Goal: Task Accomplishment & Management: Use online tool/utility

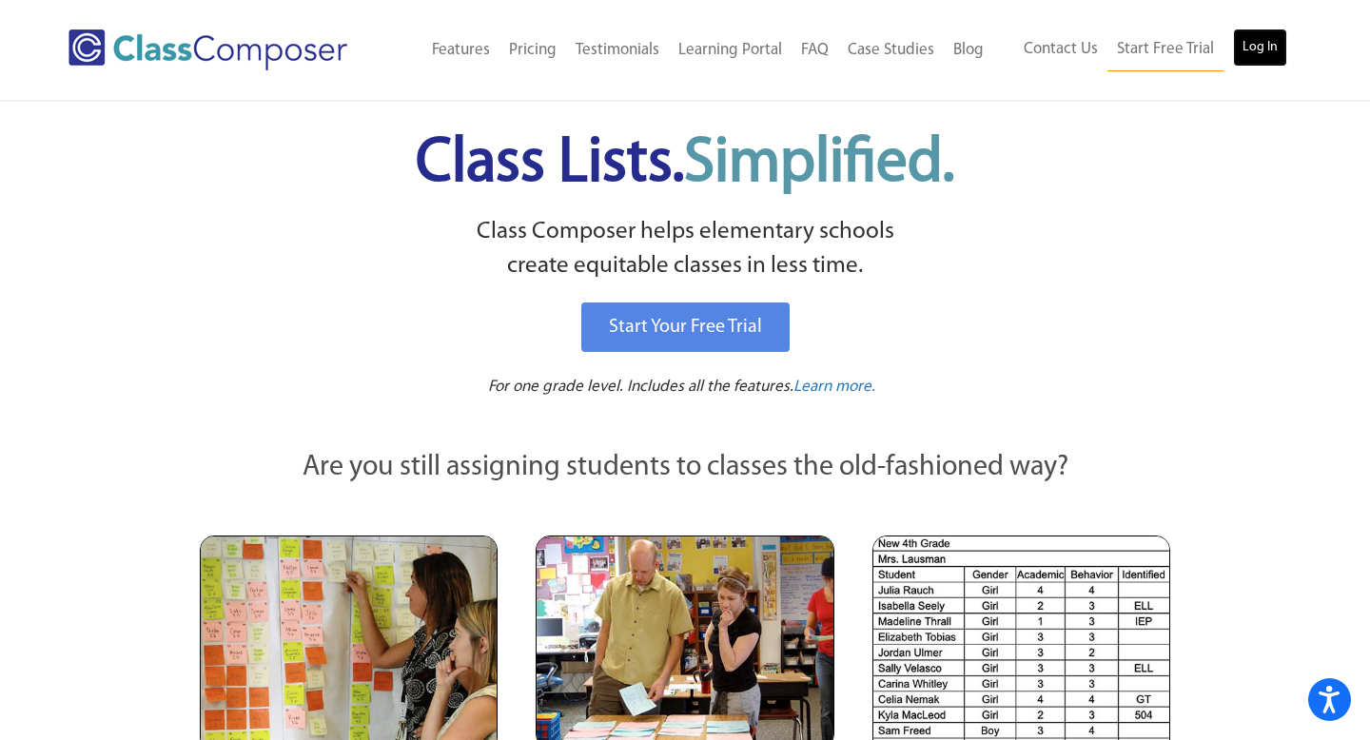
click at [1268, 31] on link "Log In" at bounding box center [1260, 48] width 54 height 38
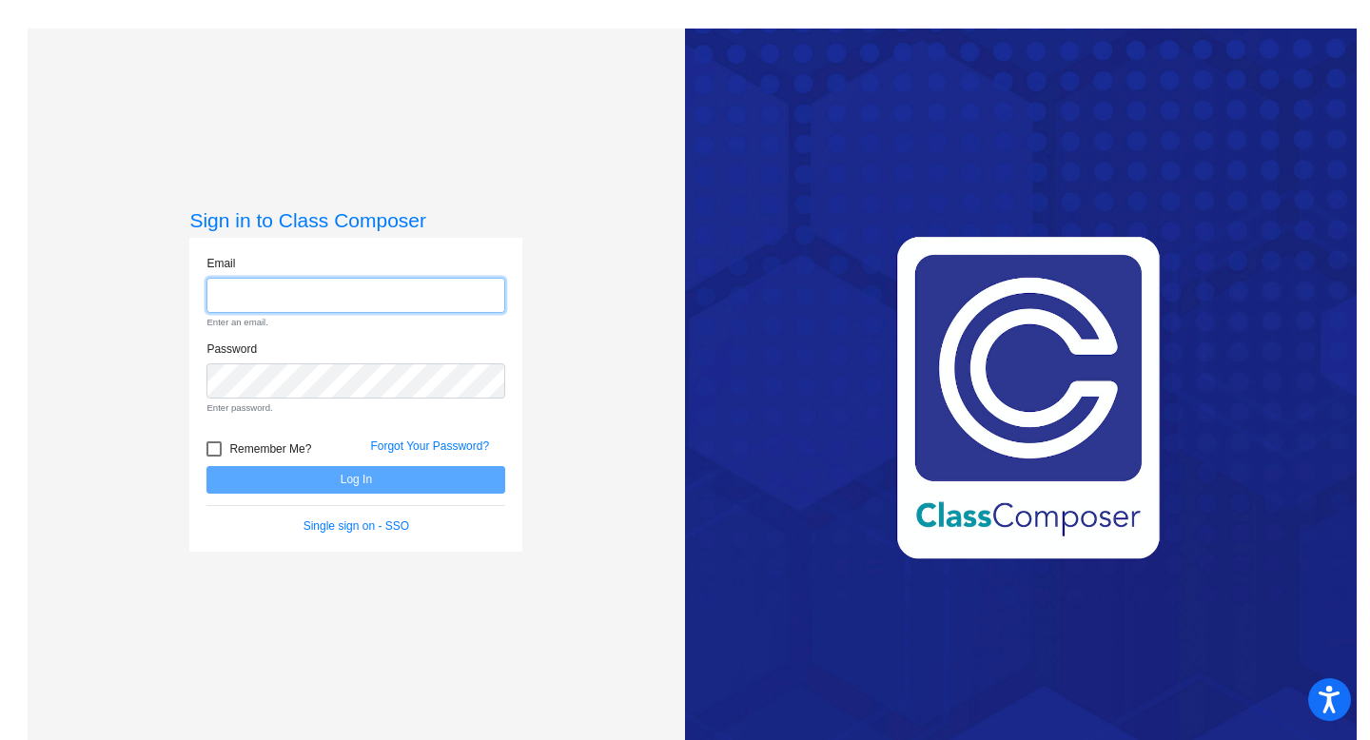
type input "[PERSON_NAME][EMAIL_ADDRESS][PERSON_NAME][DOMAIN_NAME]"
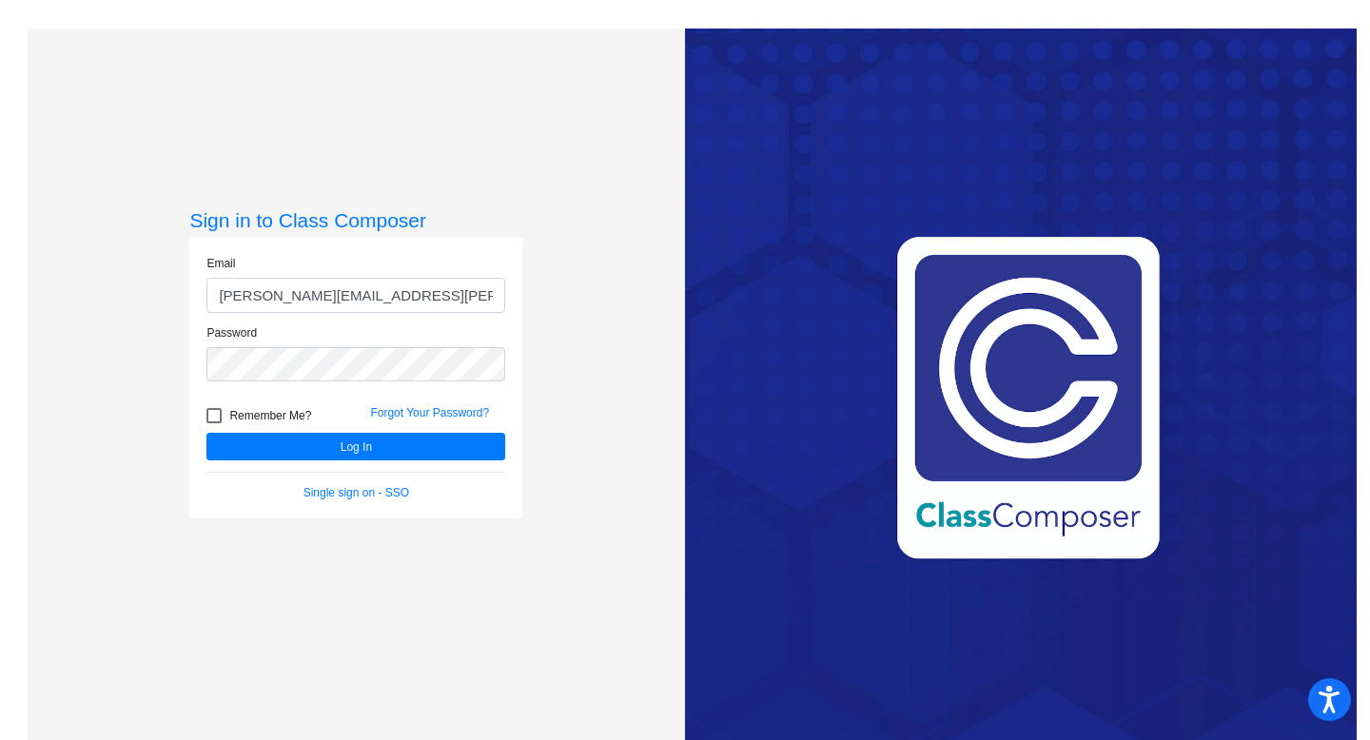
click at [214, 418] on div at bounding box center [213, 415] width 15 height 15
click at [214, 423] on input "Remember Me?" at bounding box center [213, 423] width 1 height 1
checkbox input "true"
click at [332, 448] on button "Log In" at bounding box center [355, 447] width 299 height 28
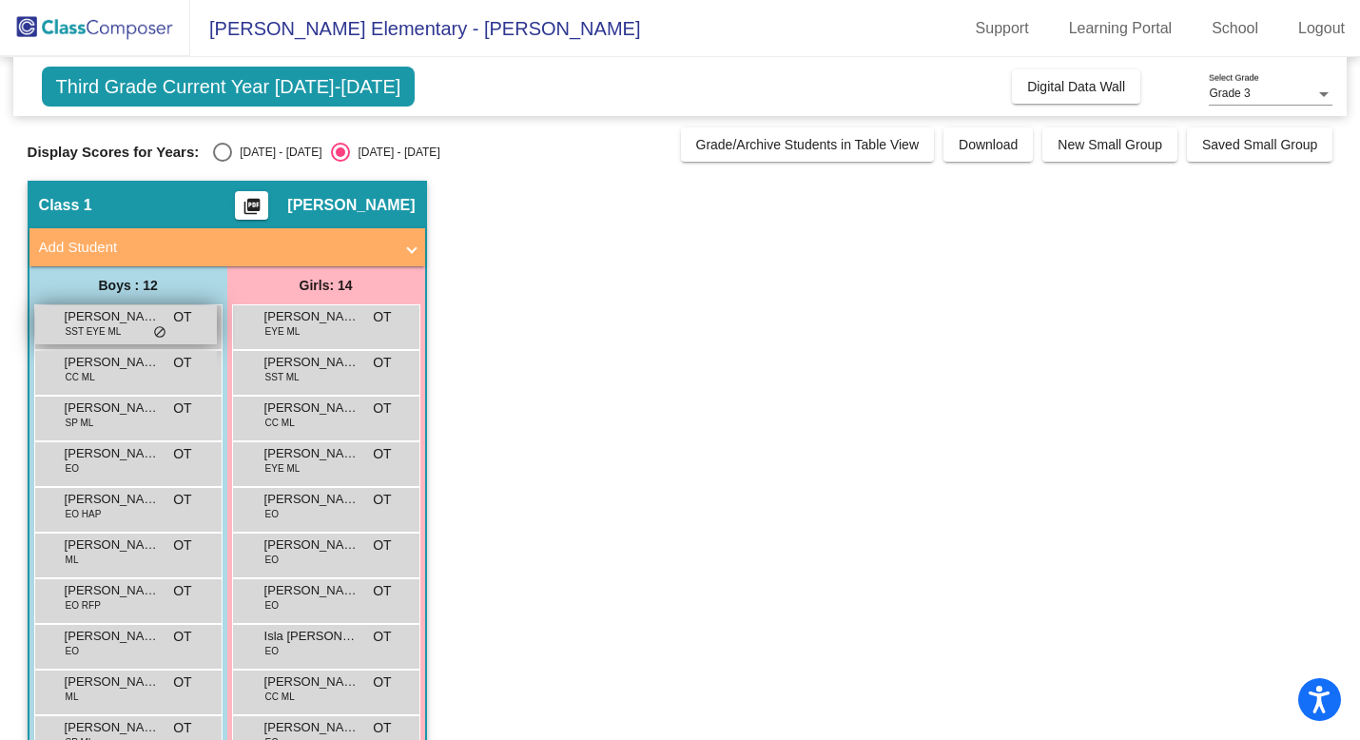
click at [137, 328] on div "[PERSON_NAME] SST EYE ML OT lock do_not_disturb_alt" at bounding box center [126, 324] width 182 height 39
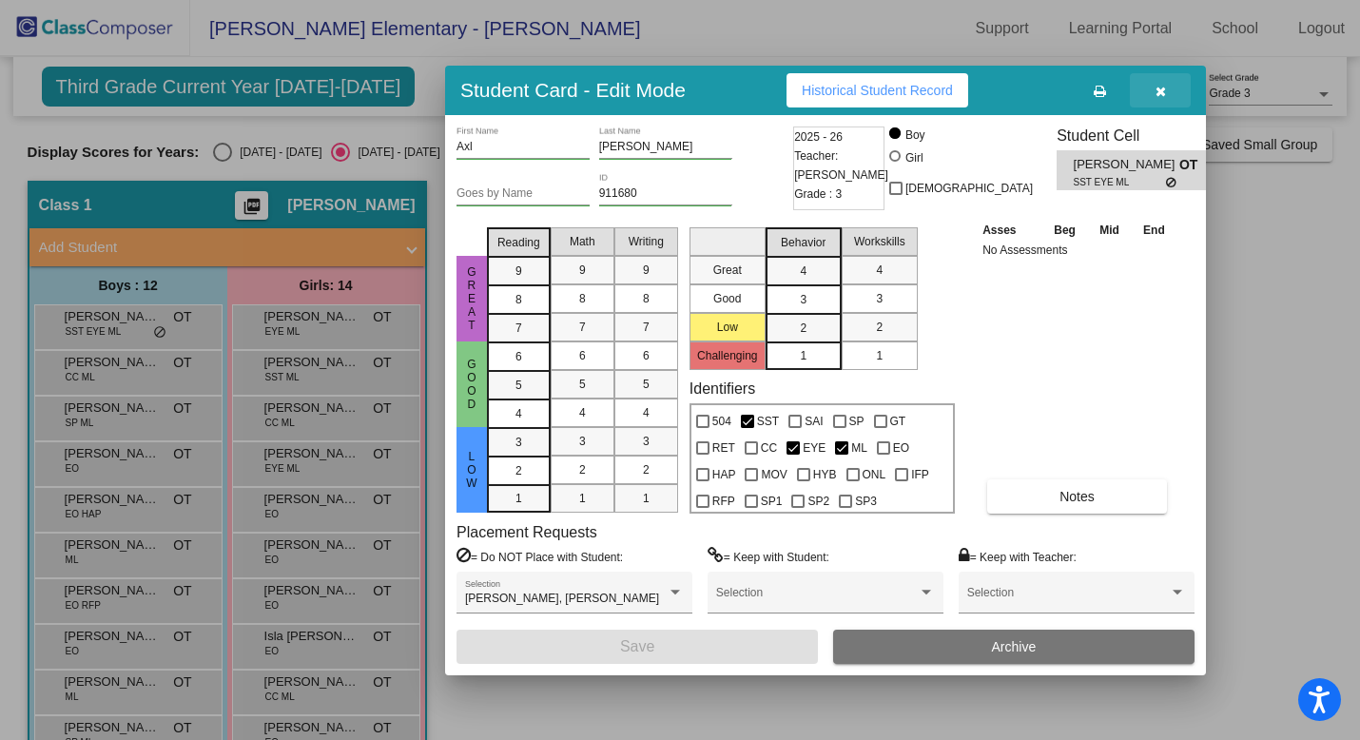
click at [1160, 93] on icon "button" at bounding box center [1161, 91] width 10 height 13
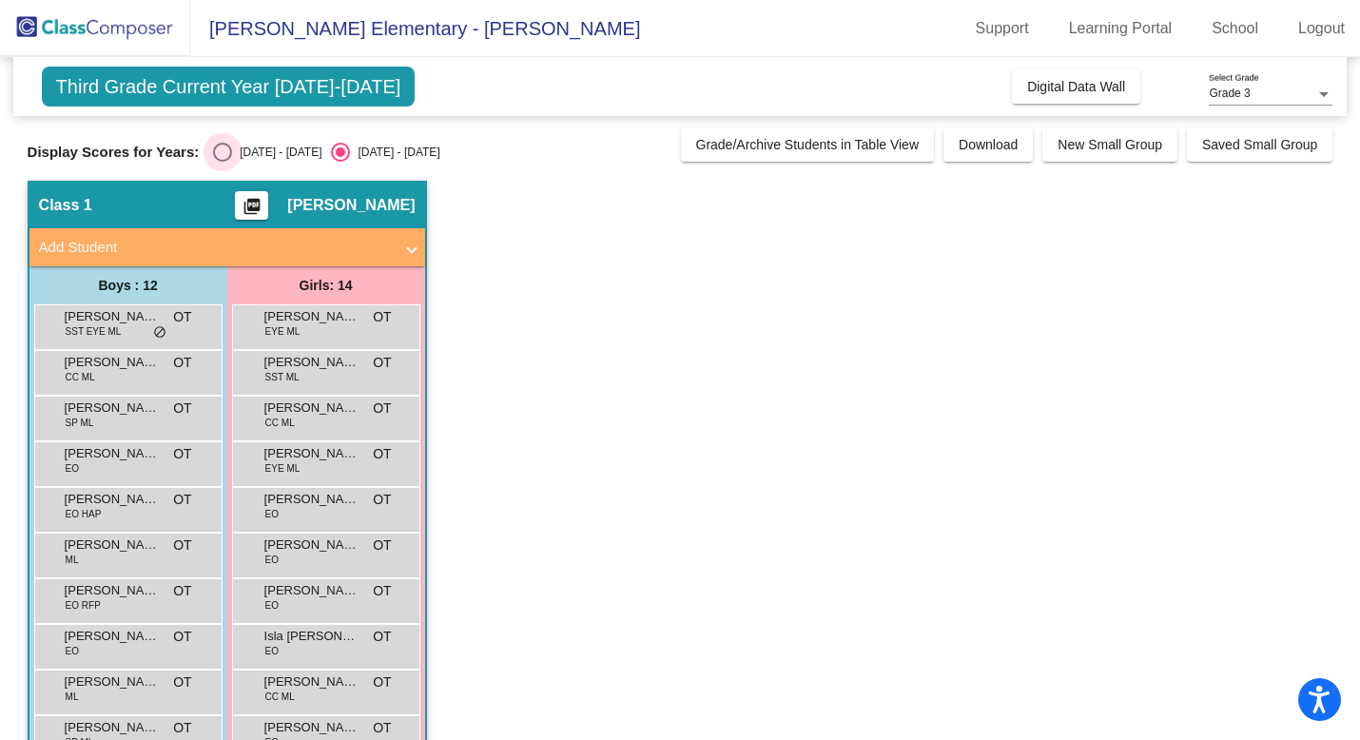
click at [220, 155] on div "Select an option" at bounding box center [222, 152] width 19 height 19
click at [222, 162] on input "[DATE] - [DATE]" at bounding box center [222, 162] width 1 height 1
radio input "true"
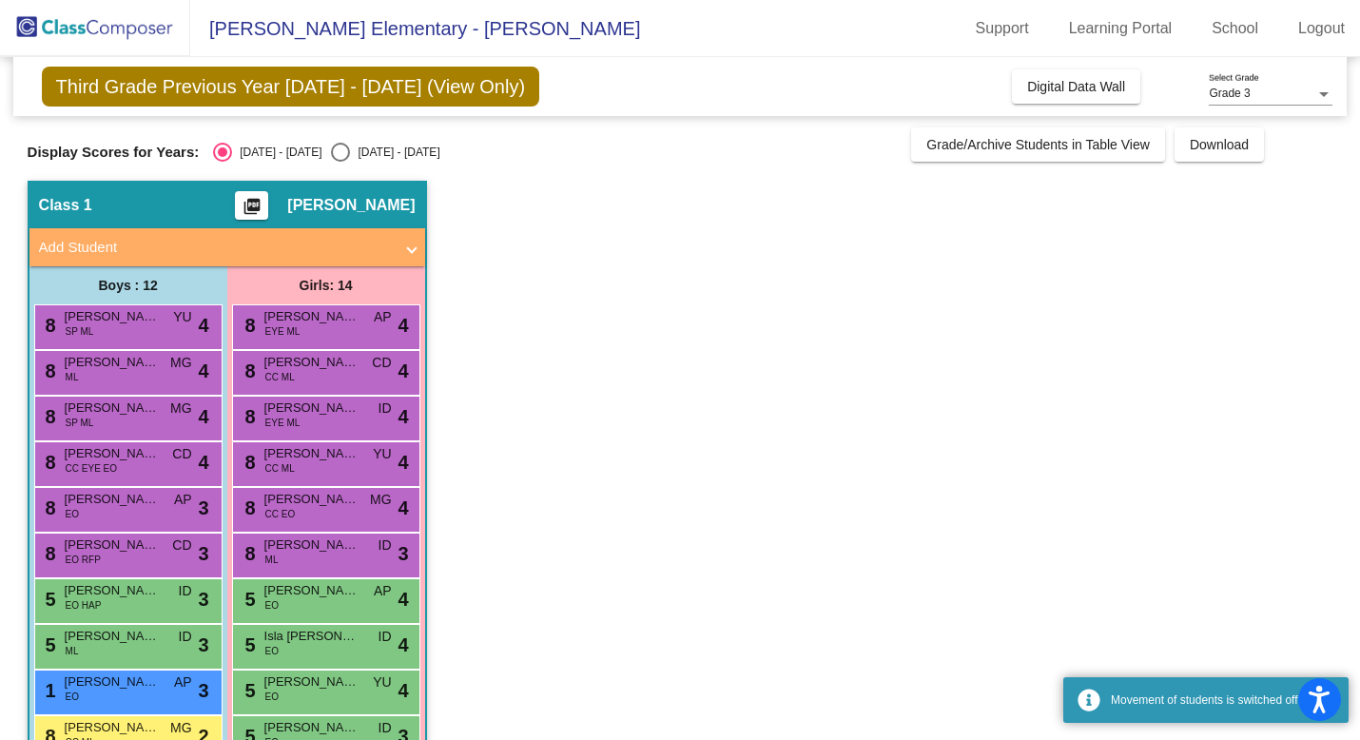
scroll to position [234, 0]
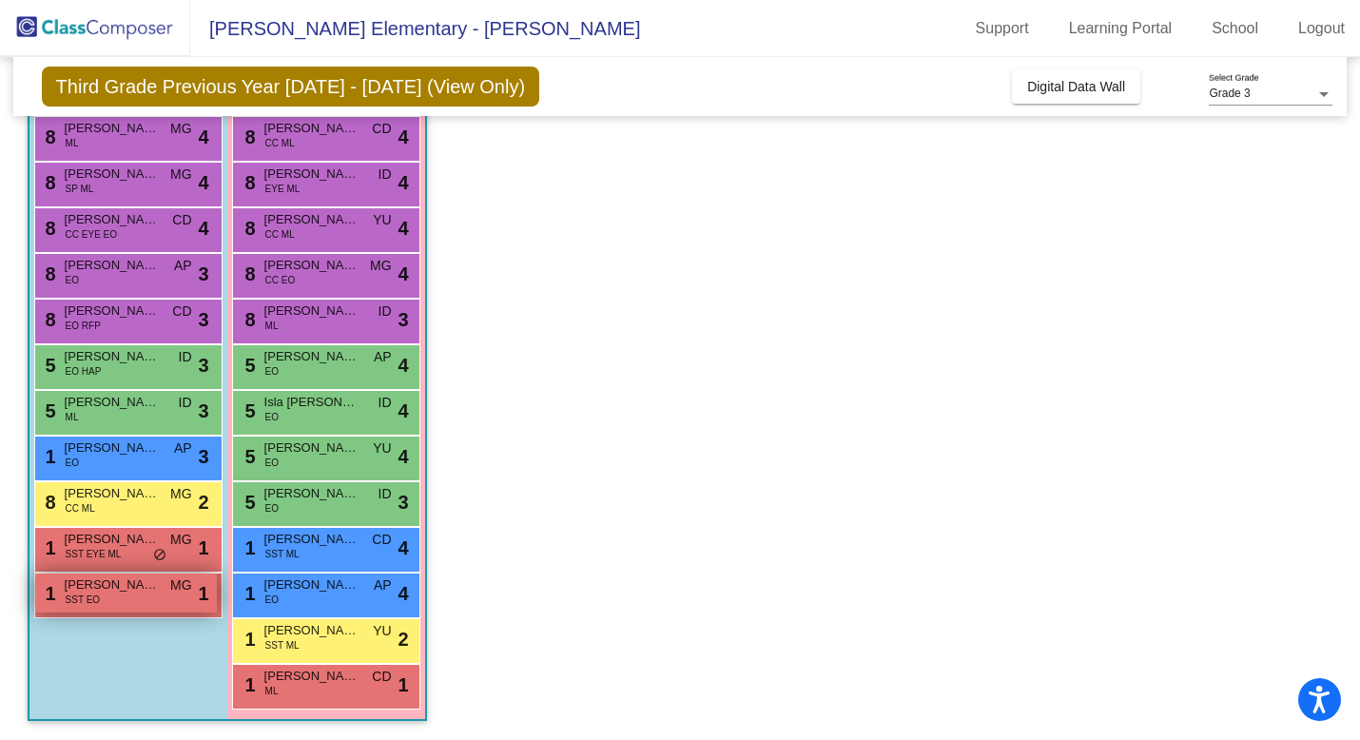
click at [122, 596] on div "1 Luca BEICHNER SST EO MG lock do_not_disturb_alt 1" at bounding box center [126, 593] width 182 height 39
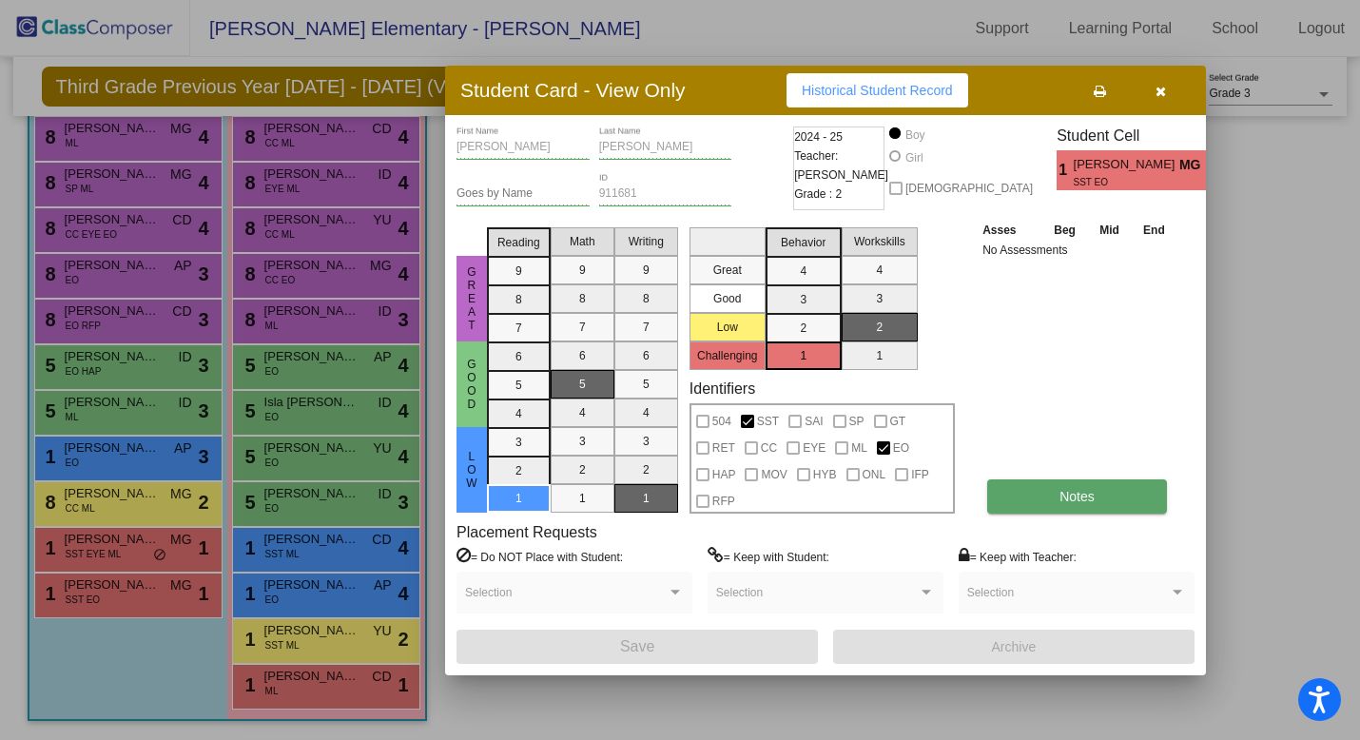
click at [1107, 490] on button "Notes" at bounding box center [1077, 496] width 180 height 34
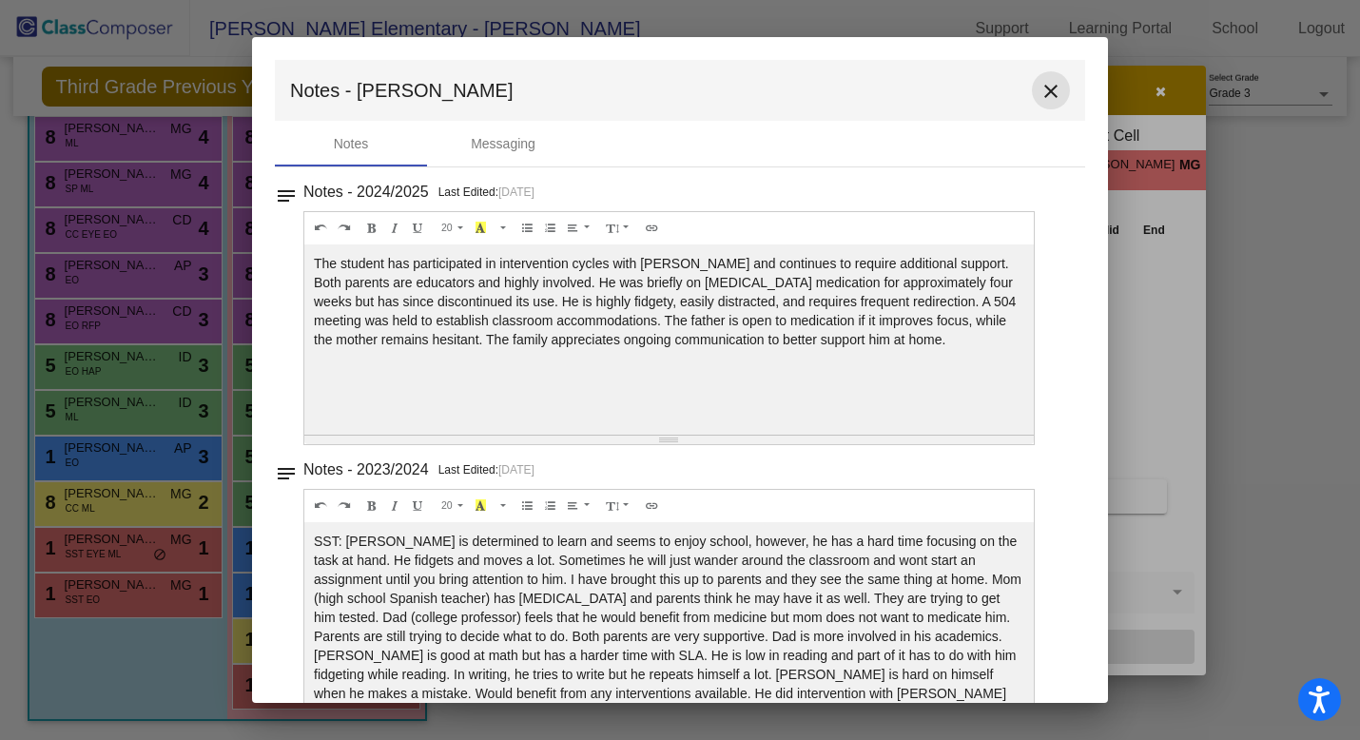
click at [1042, 96] on mat-icon "close" at bounding box center [1051, 91] width 23 height 23
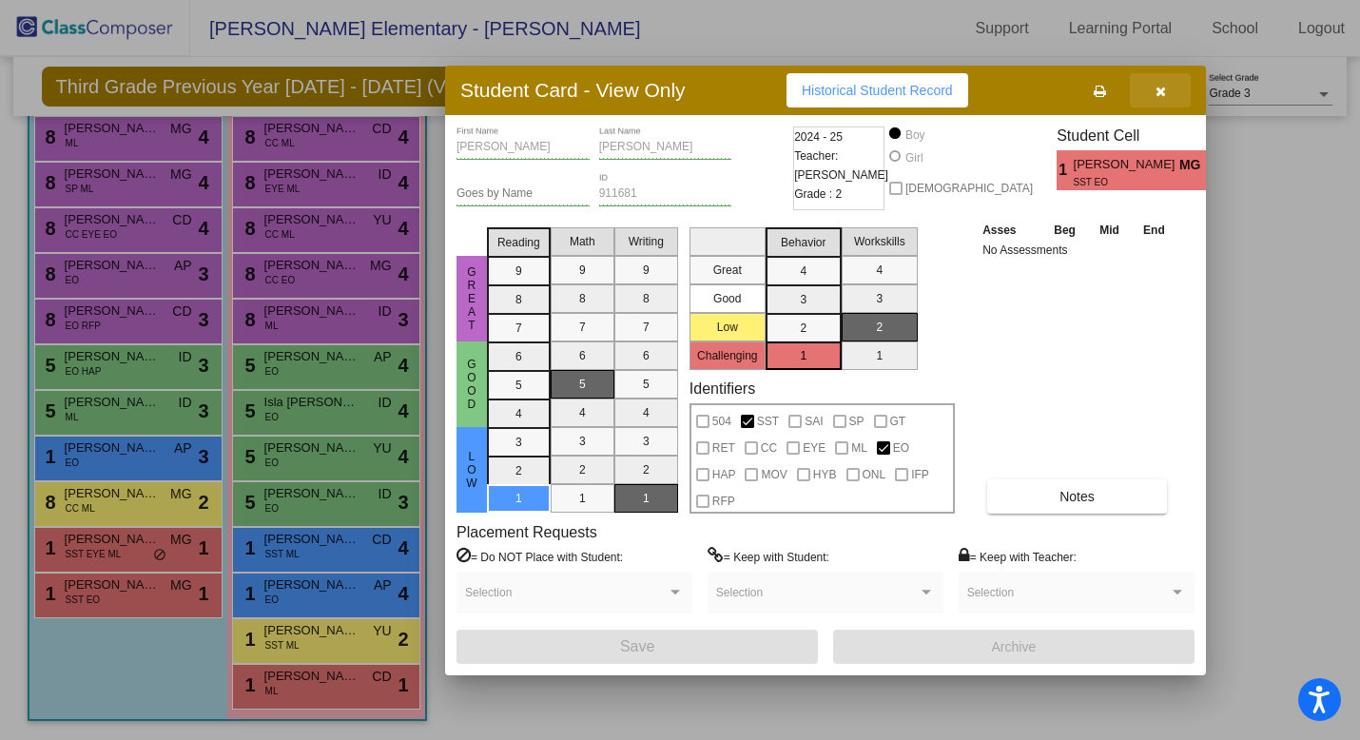
click at [1158, 89] on icon "button" at bounding box center [1161, 91] width 10 height 13
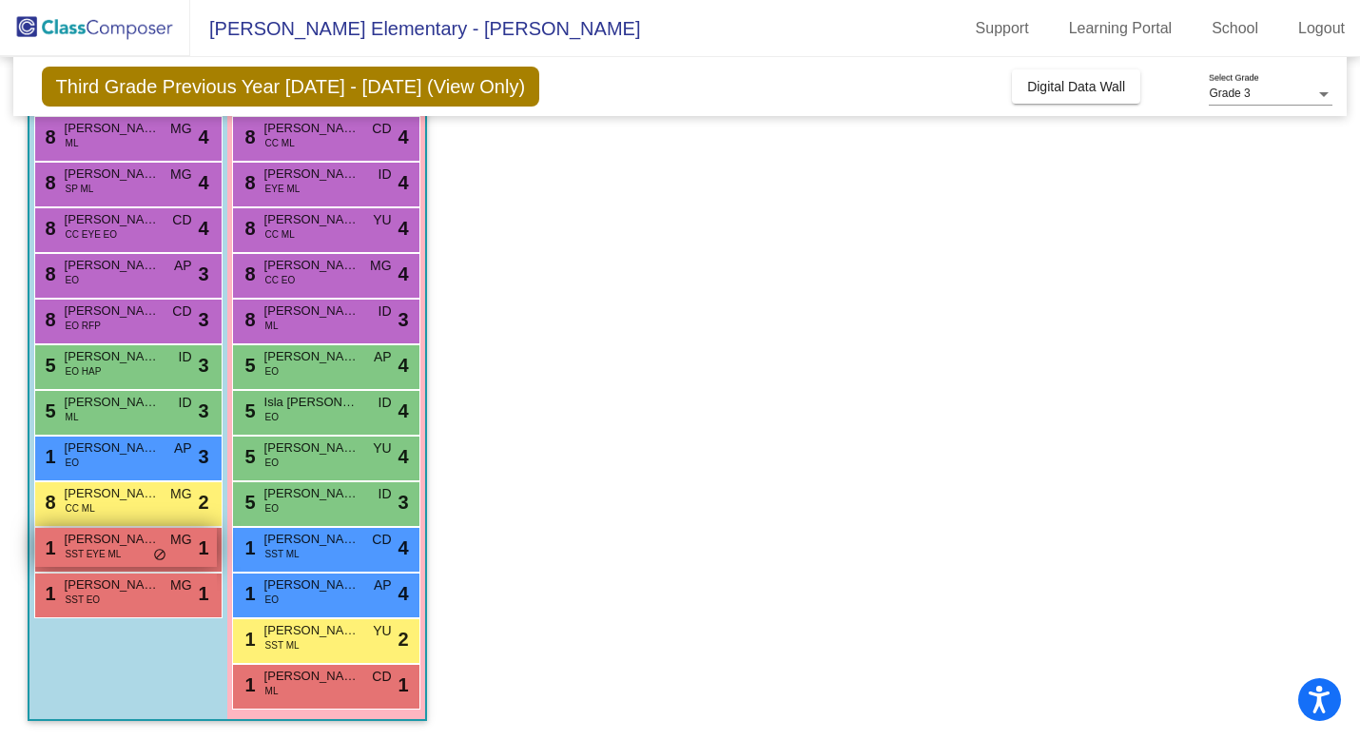
click at [91, 562] on div "1 Axl Duarte Salinas SST EYE ML MG lock do_not_disturb_alt 1" at bounding box center [126, 547] width 182 height 39
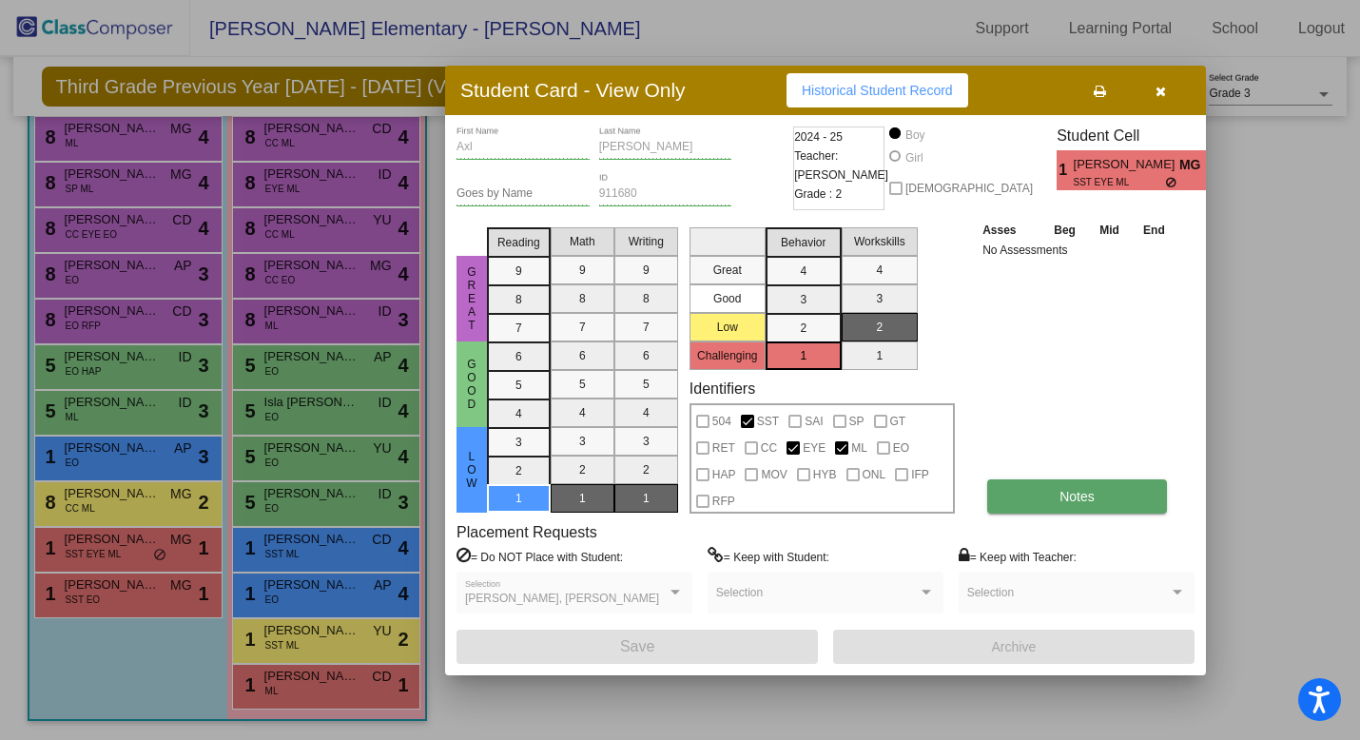
click at [1046, 496] on button "Notes" at bounding box center [1077, 496] width 180 height 34
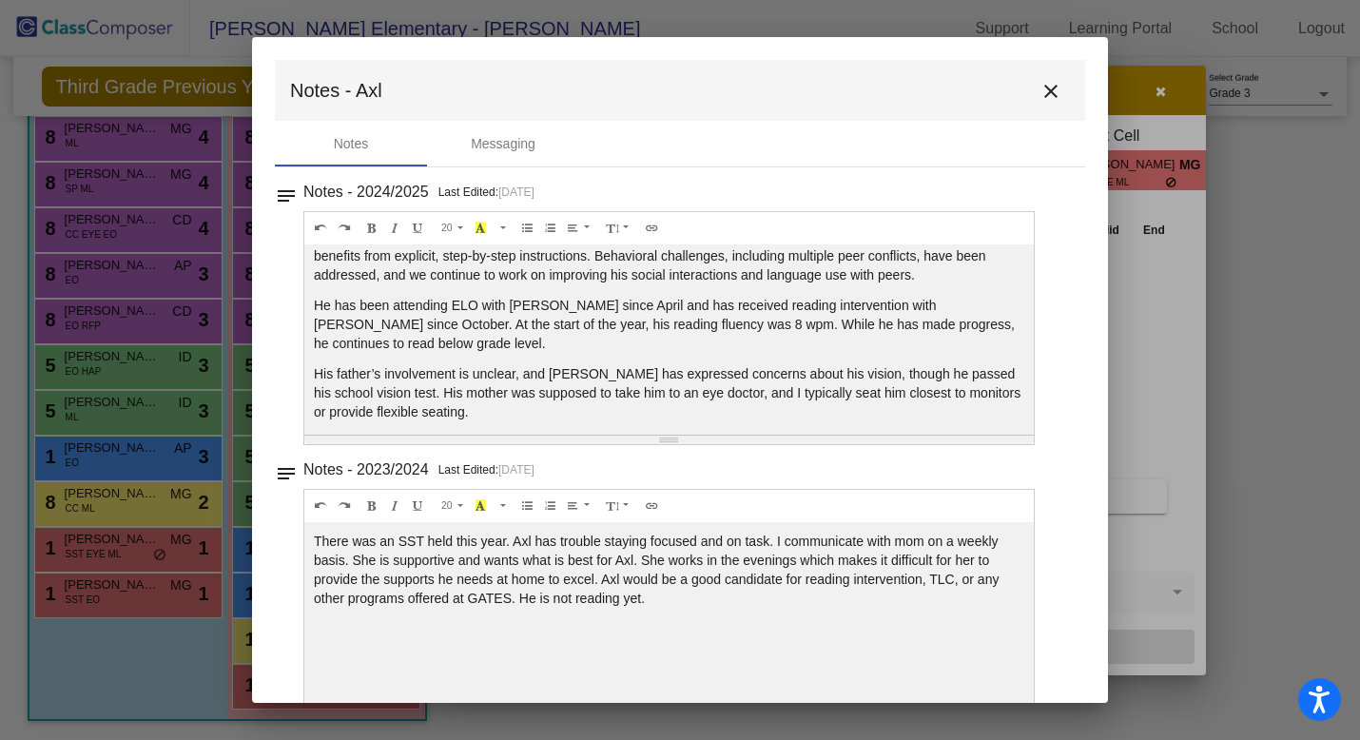
scroll to position [103, 0]
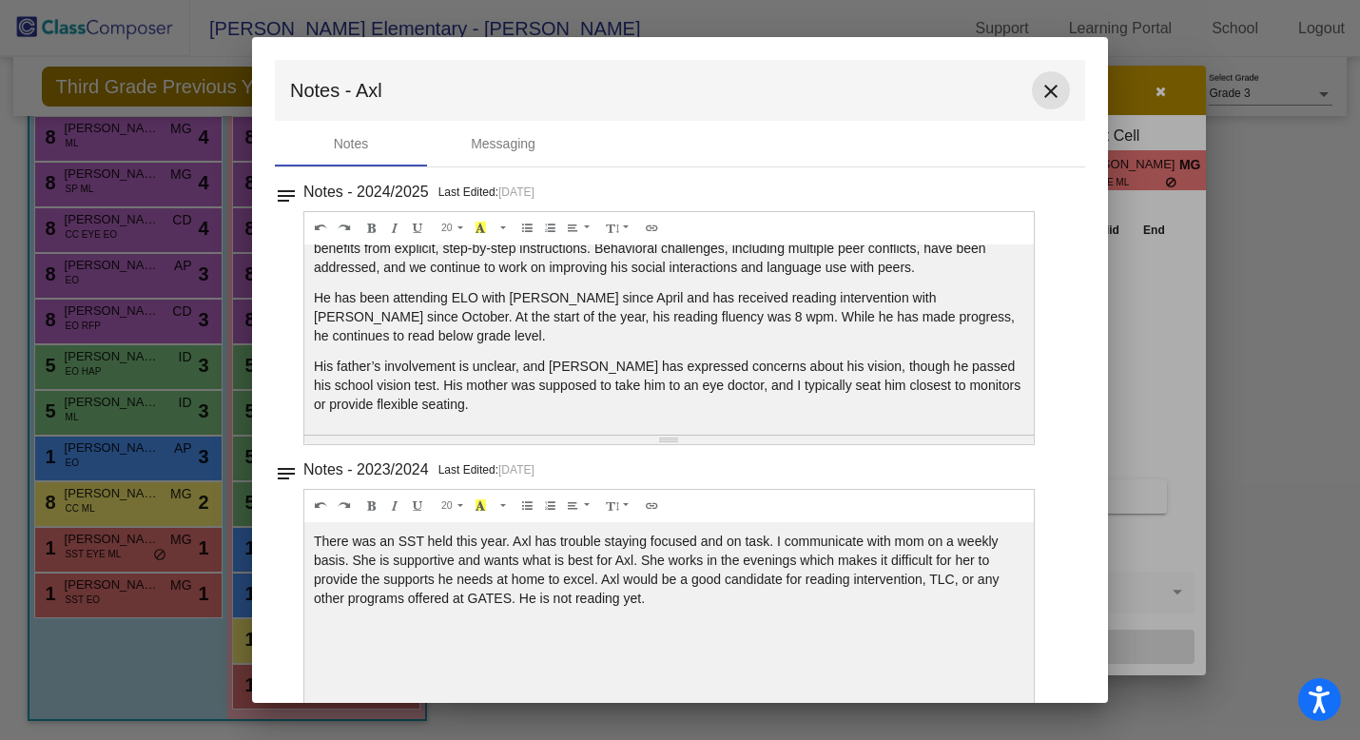
click at [1044, 88] on mat-icon "close" at bounding box center [1051, 91] width 23 height 23
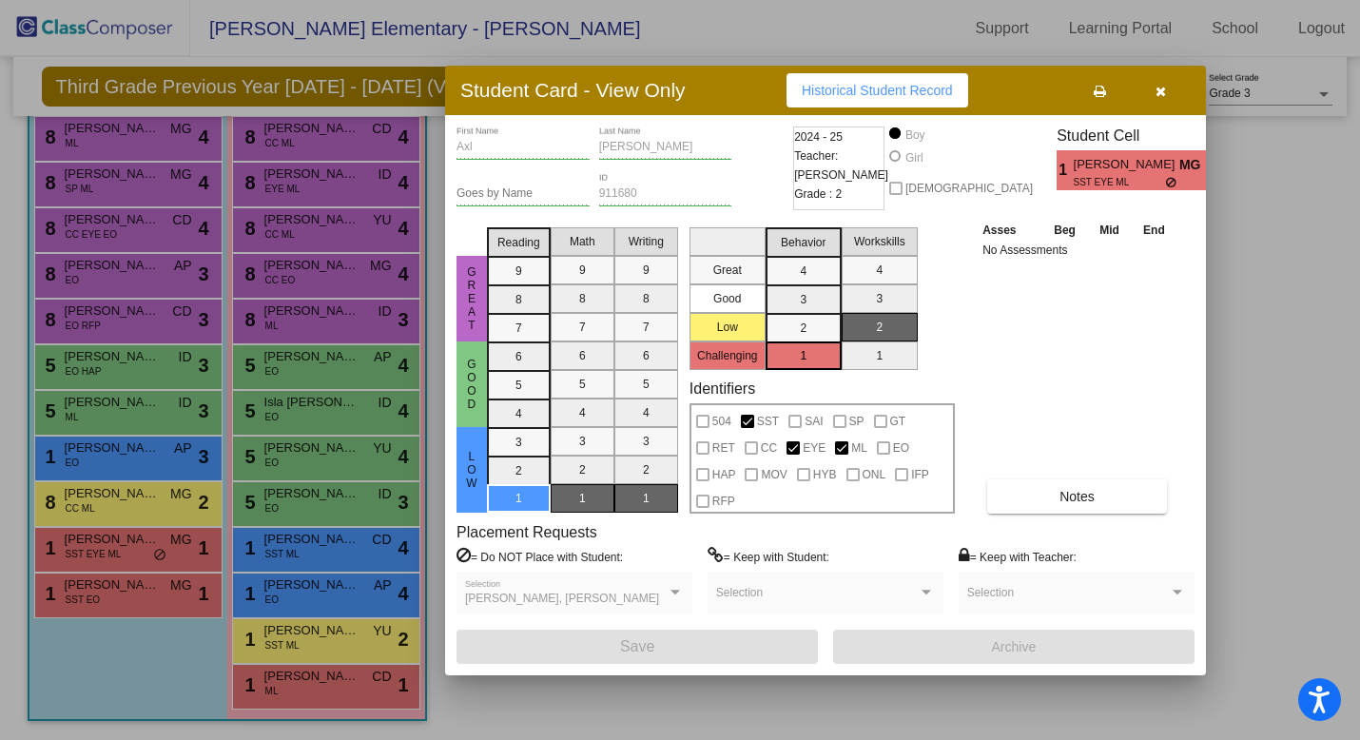
click at [1160, 88] on icon "button" at bounding box center [1161, 91] width 10 height 13
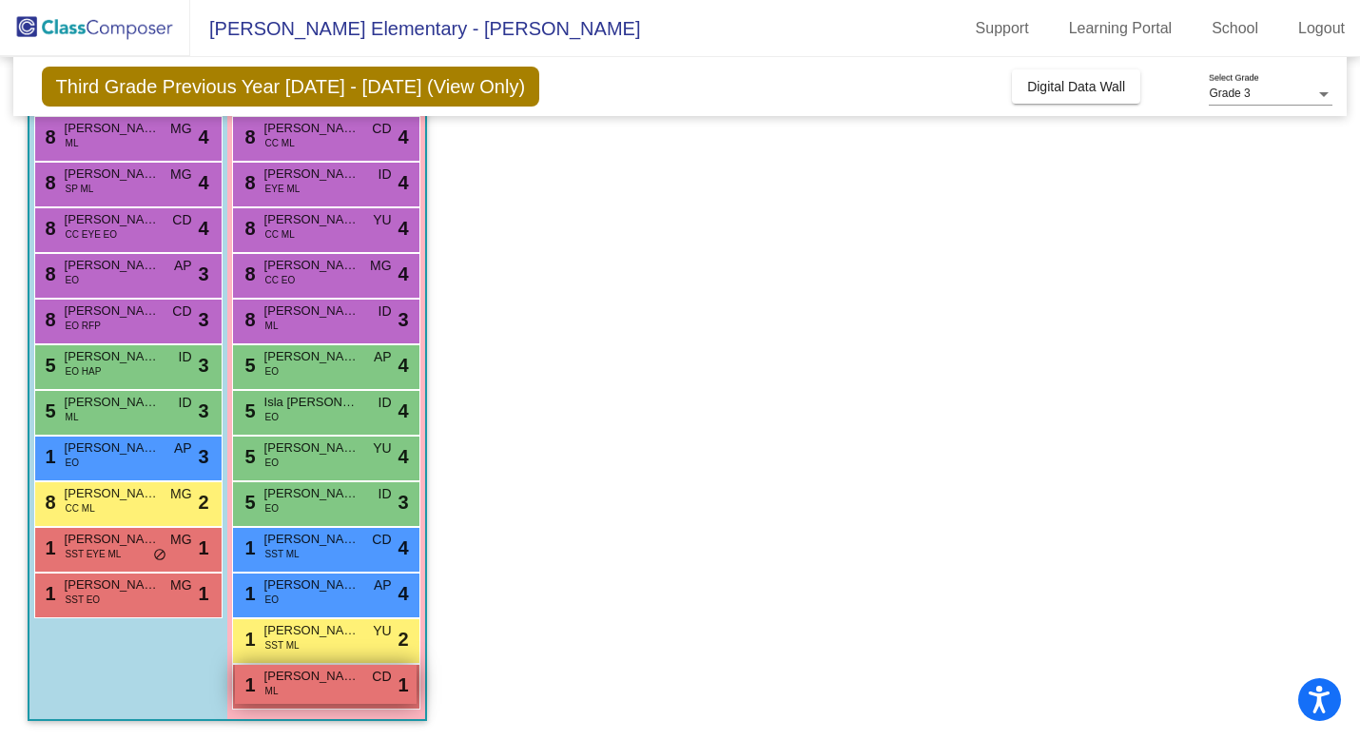
click at [313, 682] on span "Nahomy Lantan Hernandez" at bounding box center [311, 676] width 95 height 19
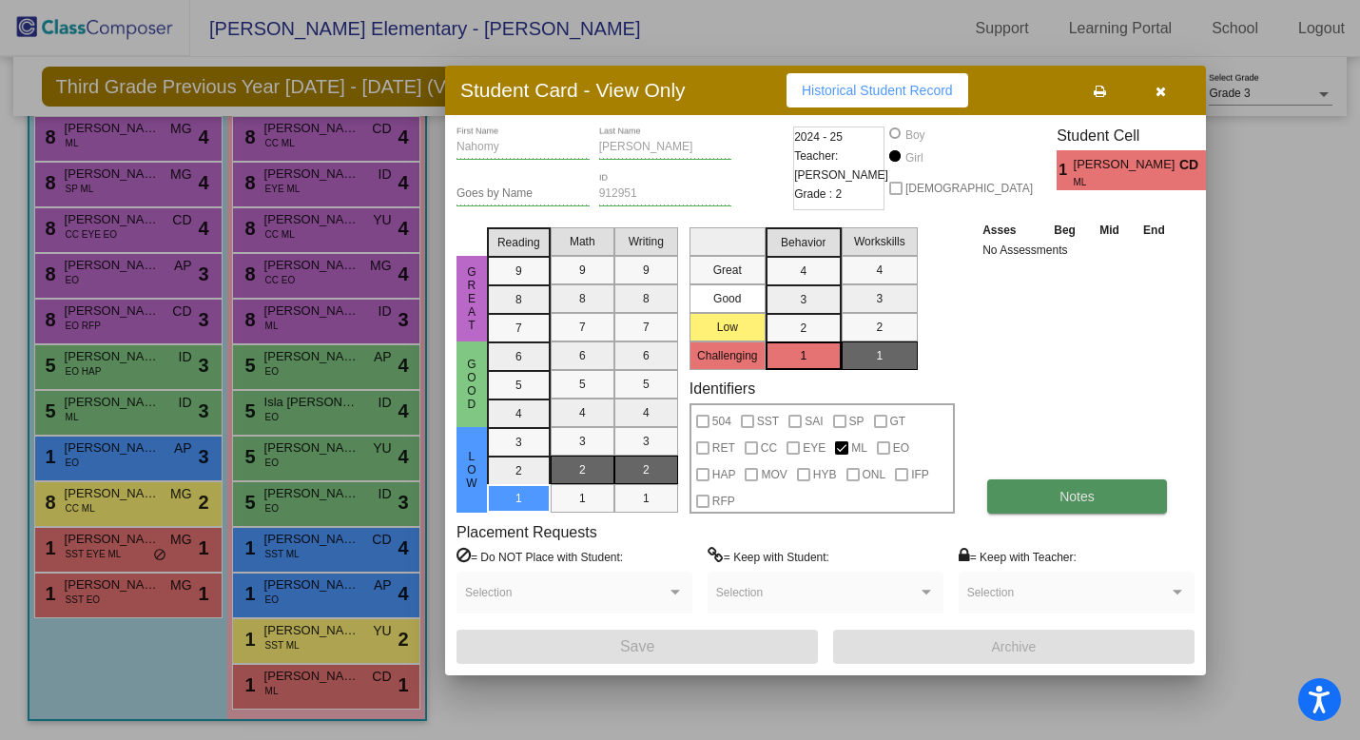
click at [1096, 494] on button "Notes" at bounding box center [1077, 496] width 180 height 34
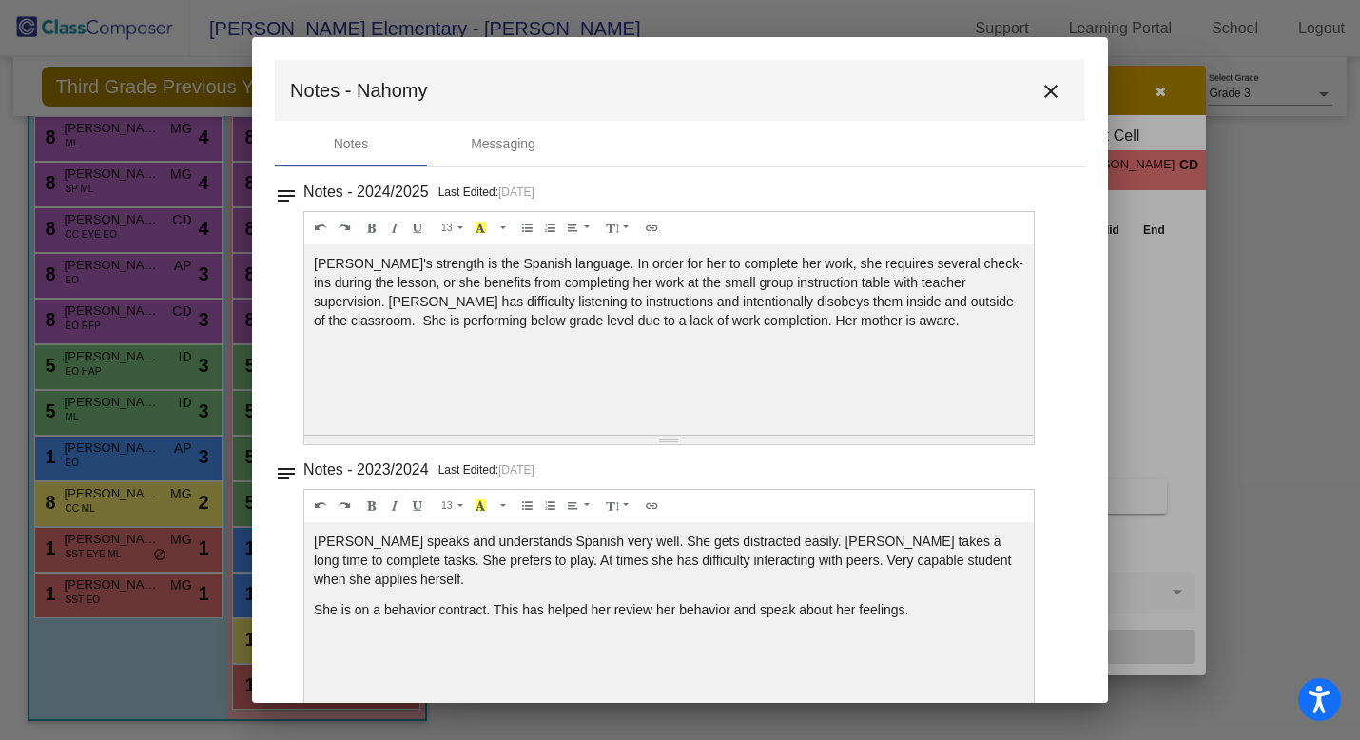
click at [1048, 96] on mat-icon "close" at bounding box center [1051, 91] width 23 height 23
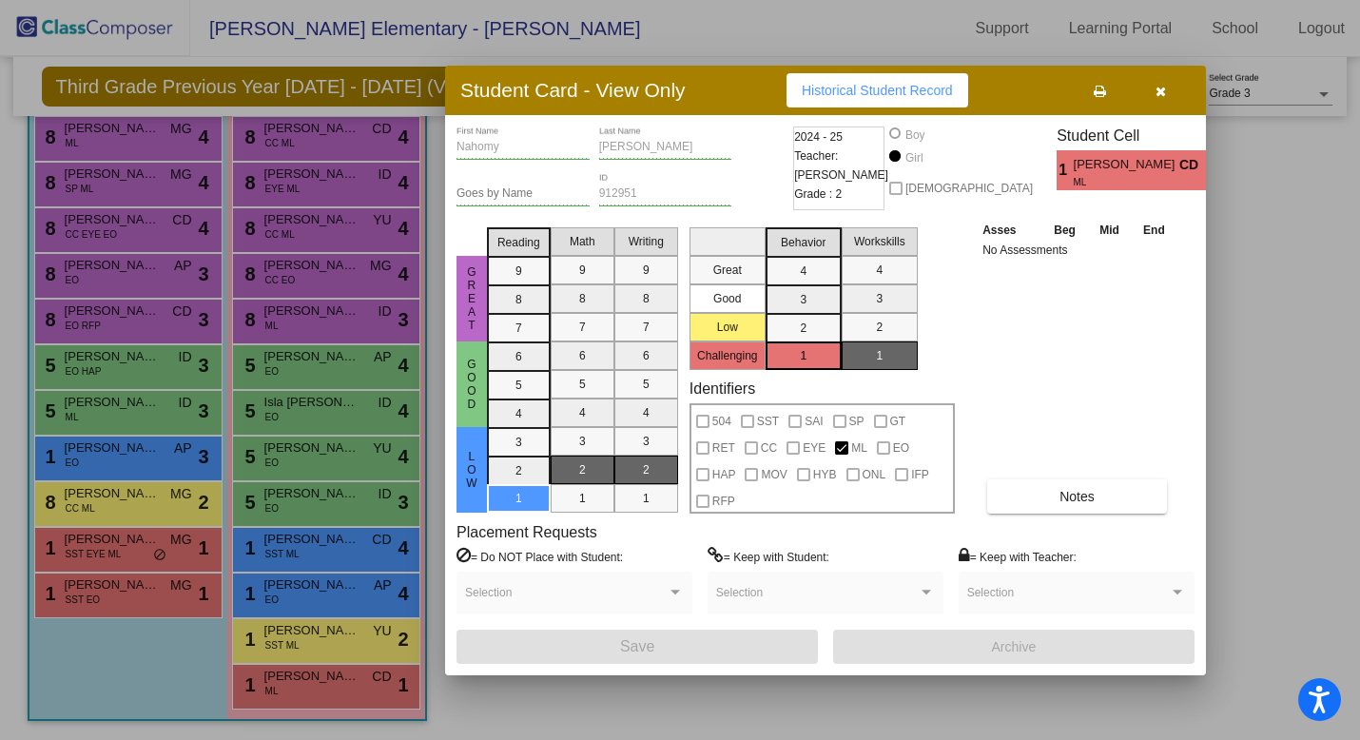
click at [1165, 89] on button "button" at bounding box center [1160, 90] width 61 height 34
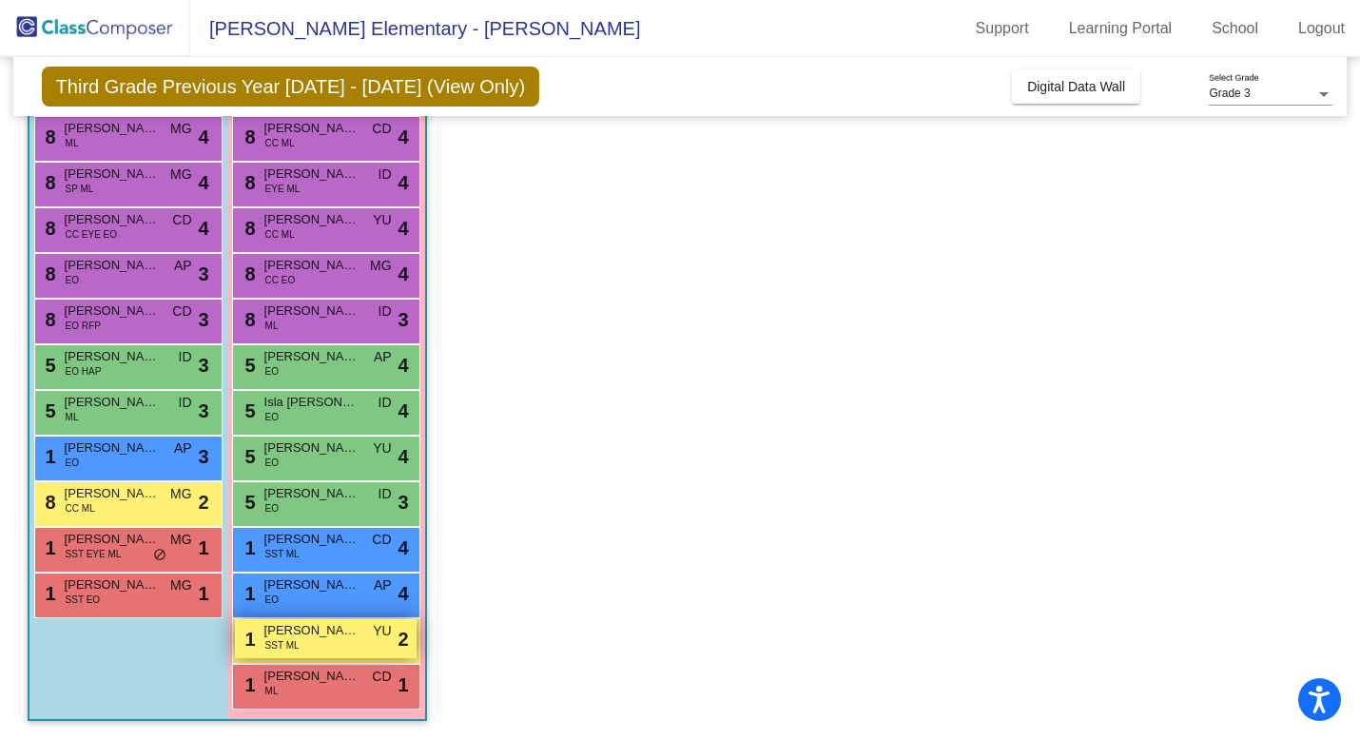
click at [321, 645] on div "1 Milani Dirks SST ML YU lock do_not_disturb_alt 2" at bounding box center [326, 638] width 182 height 39
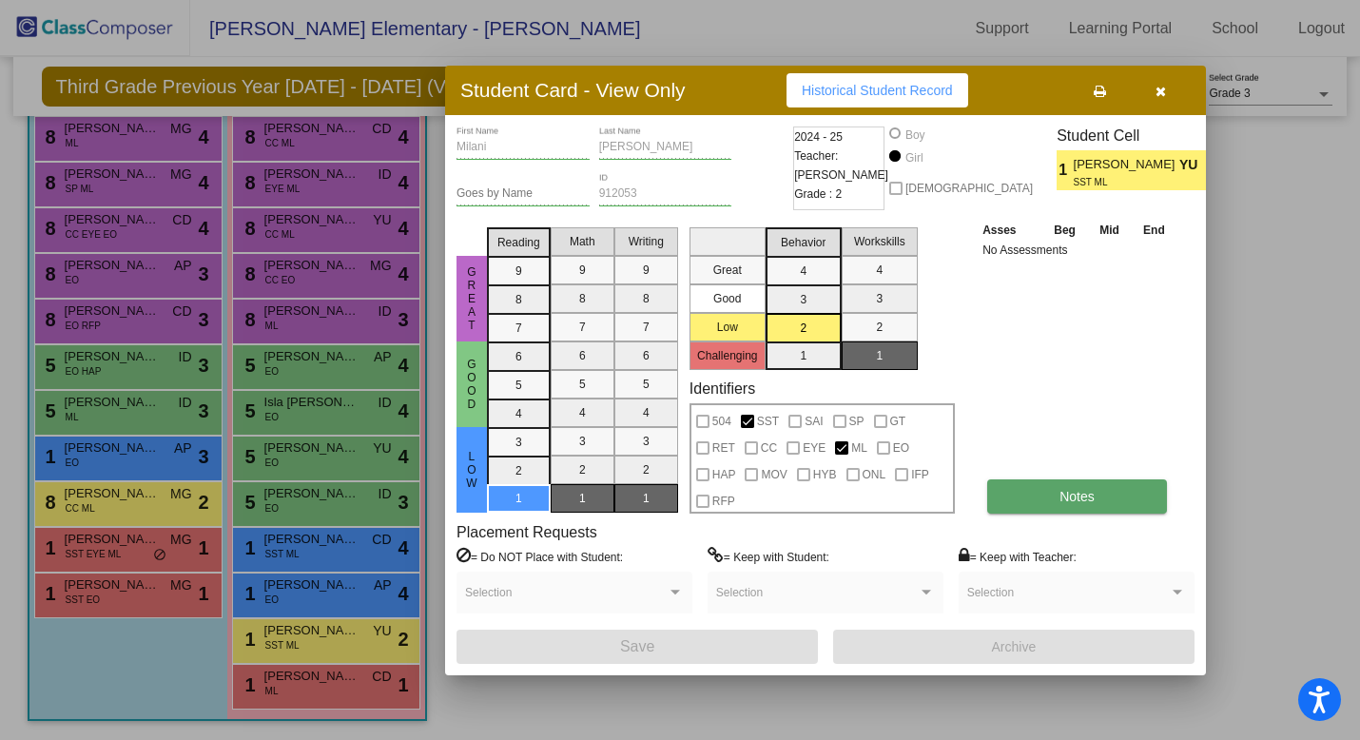
click at [1109, 491] on button "Notes" at bounding box center [1077, 496] width 180 height 34
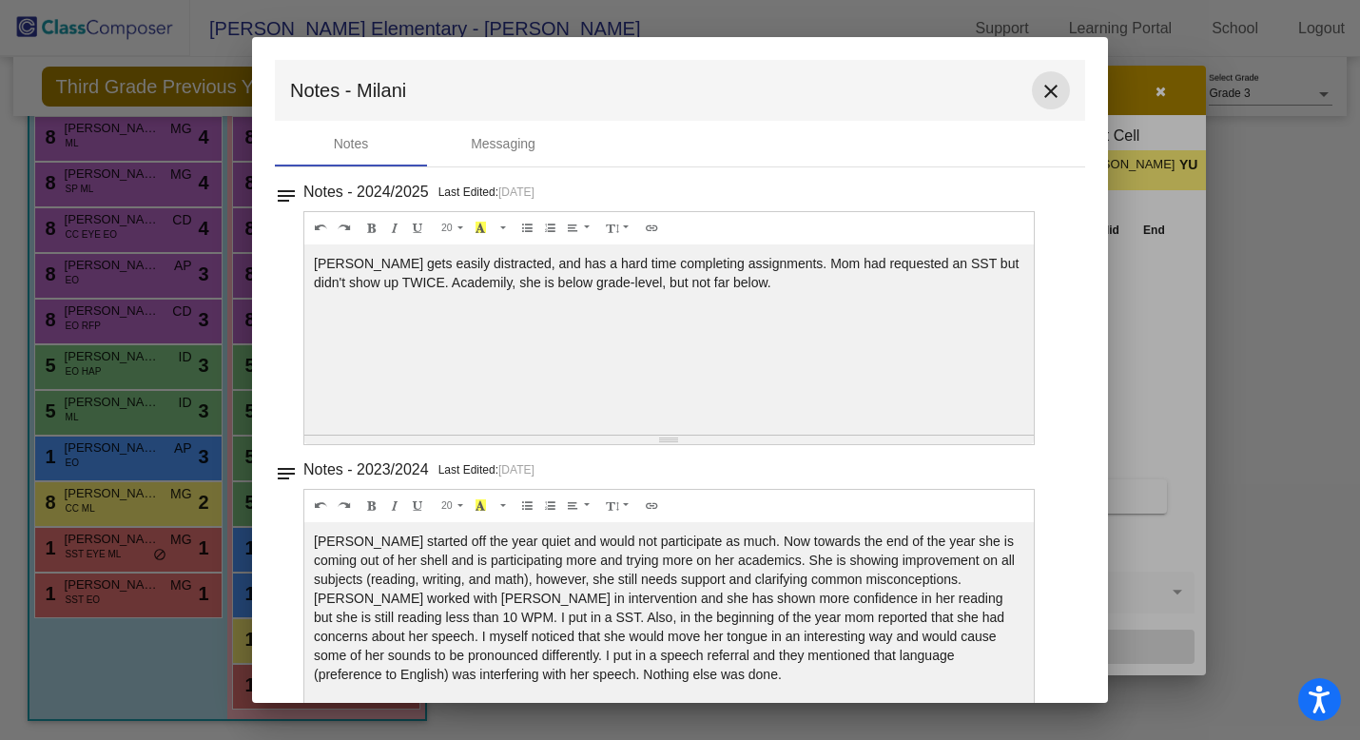
click at [1041, 92] on mat-icon "close" at bounding box center [1051, 91] width 23 height 23
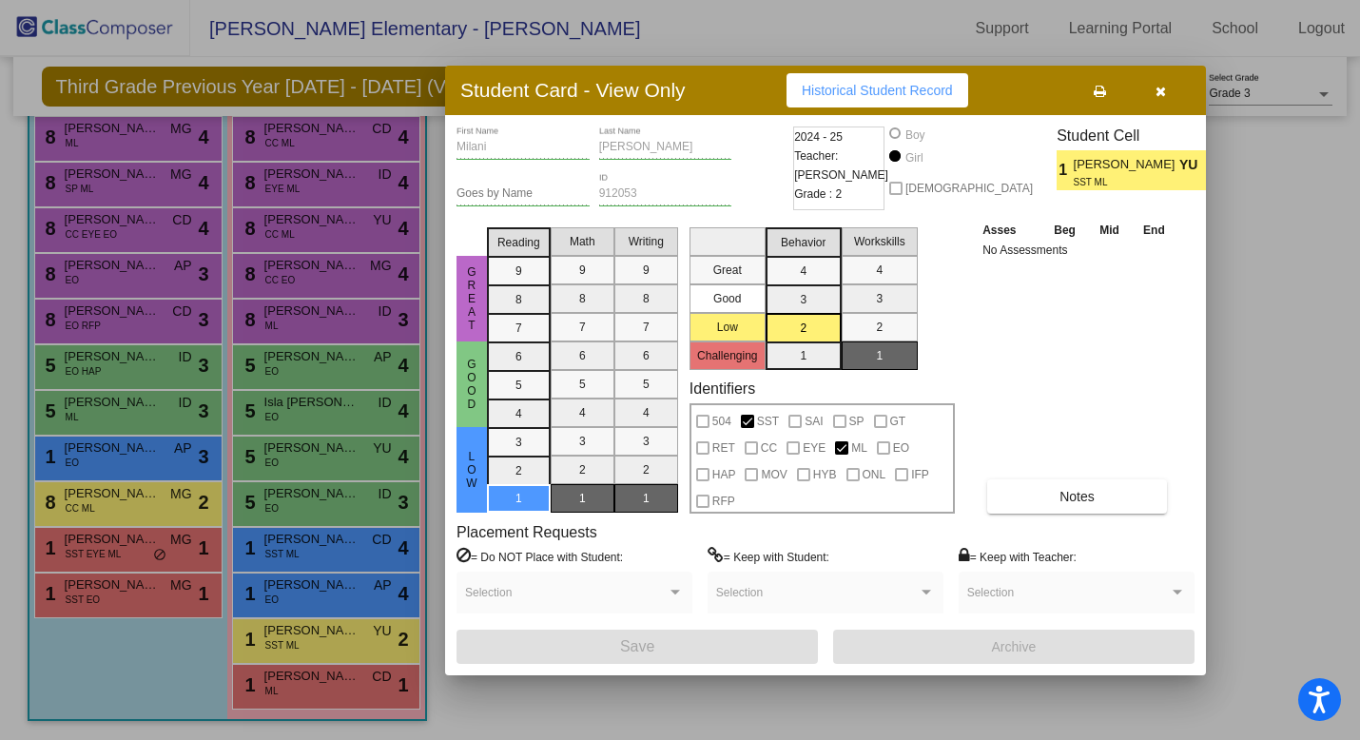
click at [1157, 89] on icon "button" at bounding box center [1161, 91] width 10 height 13
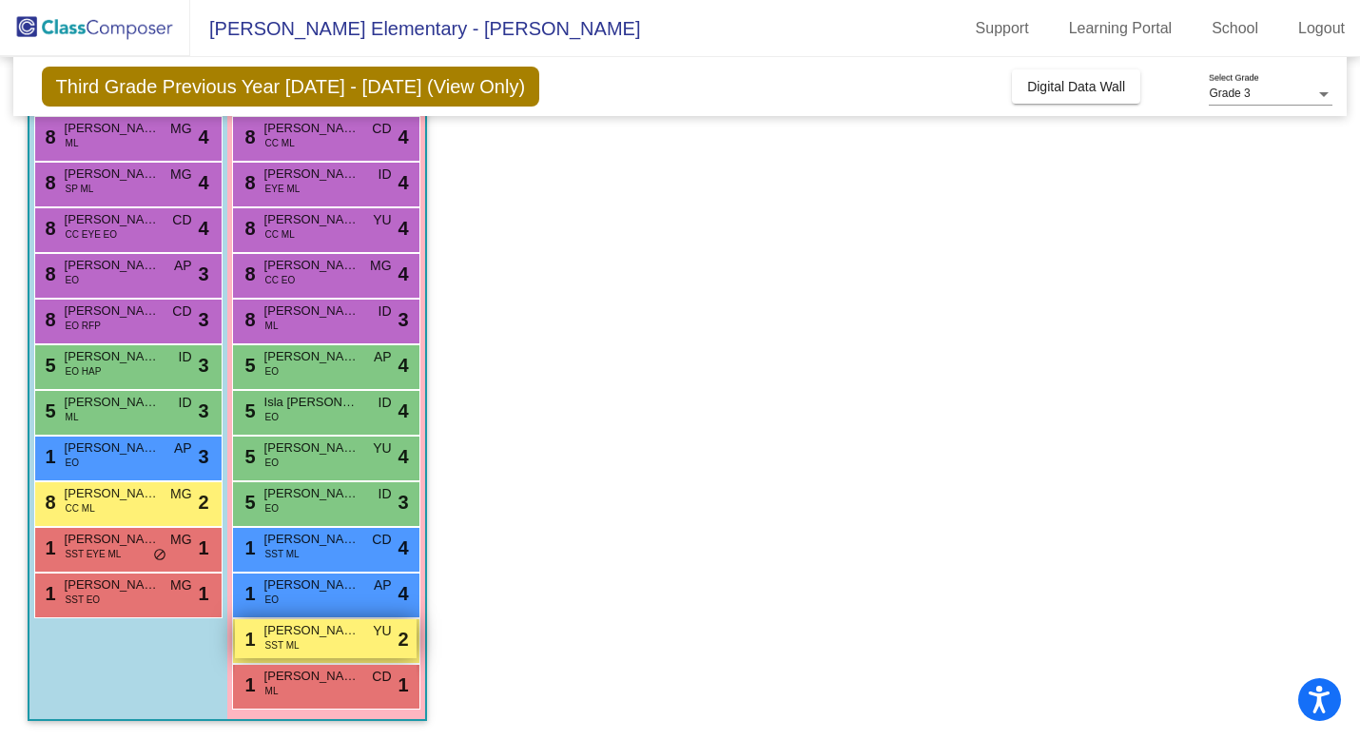
click at [320, 642] on div "1 Milani Dirks SST ML YU lock do_not_disturb_alt 2" at bounding box center [326, 638] width 182 height 39
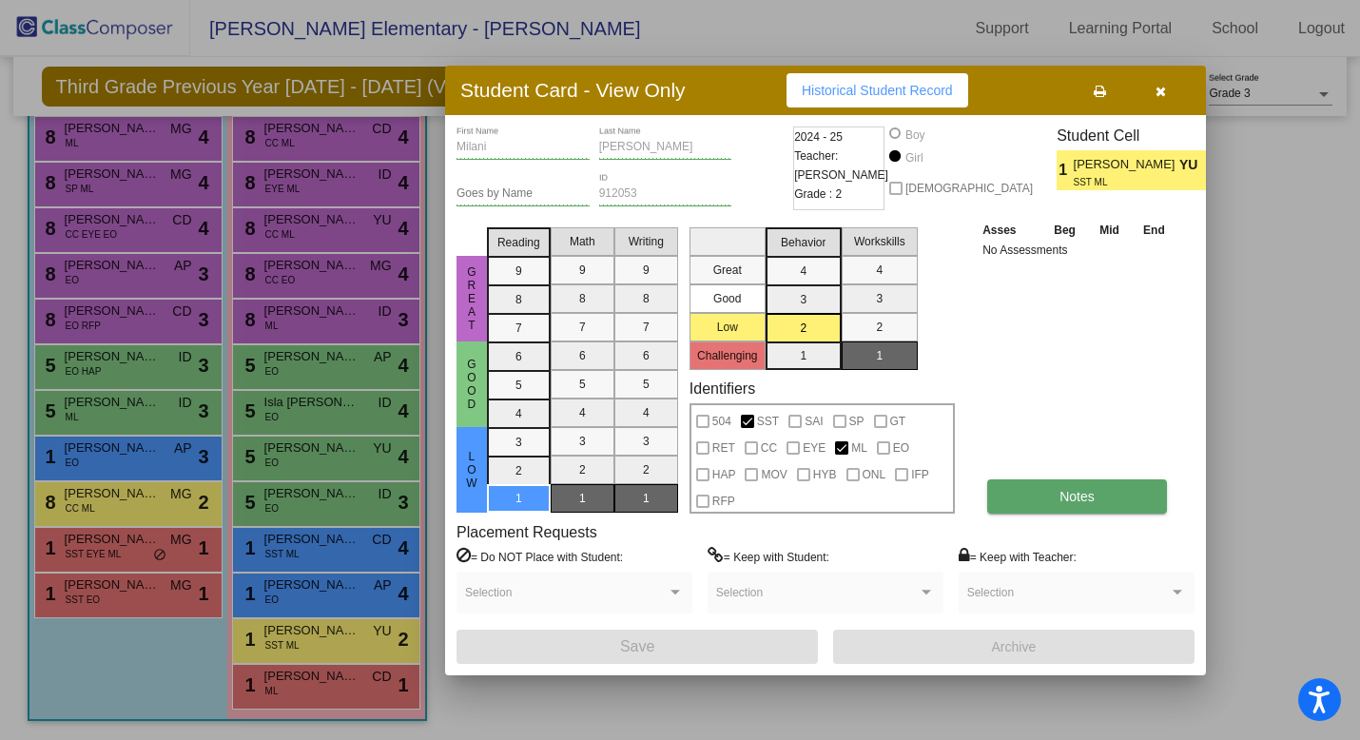
click at [1027, 502] on button "Notes" at bounding box center [1077, 496] width 180 height 34
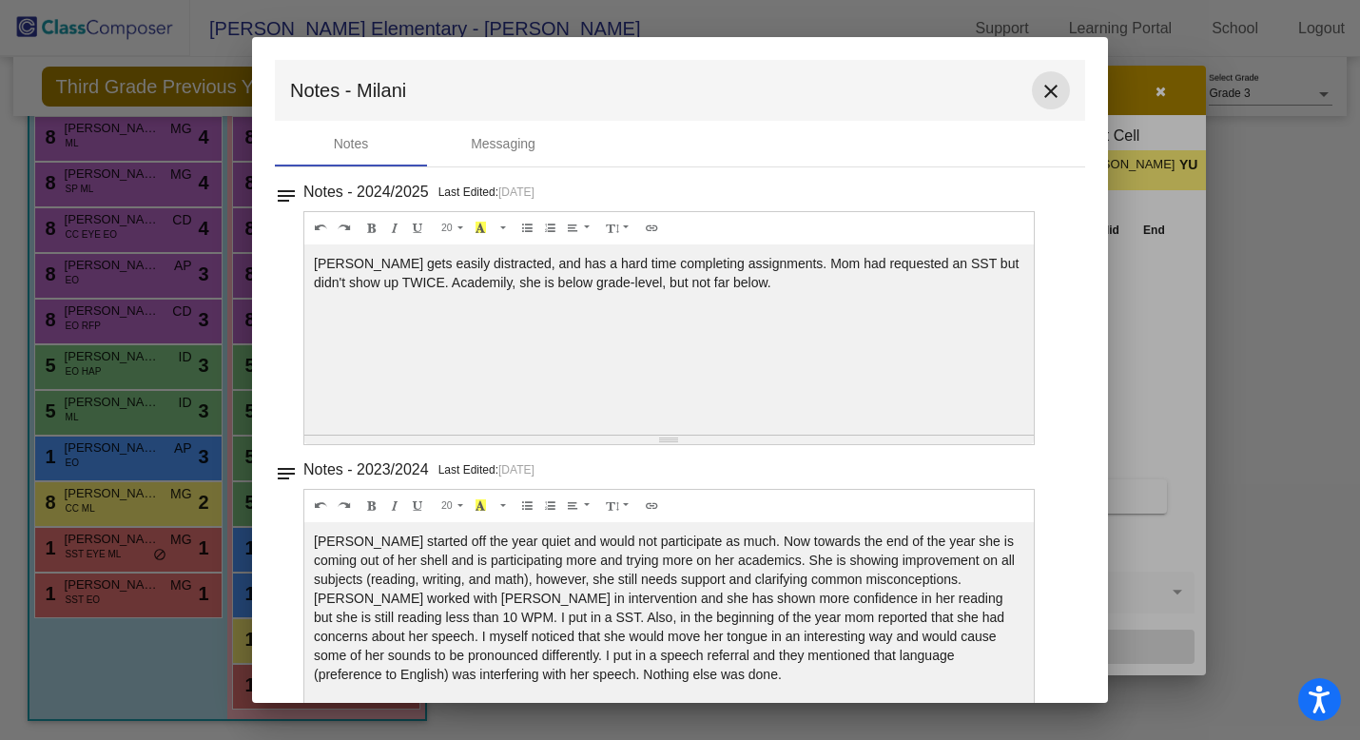
click at [1040, 88] on mat-icon "close" at bounding box center [1051, 91] width 23 height 23
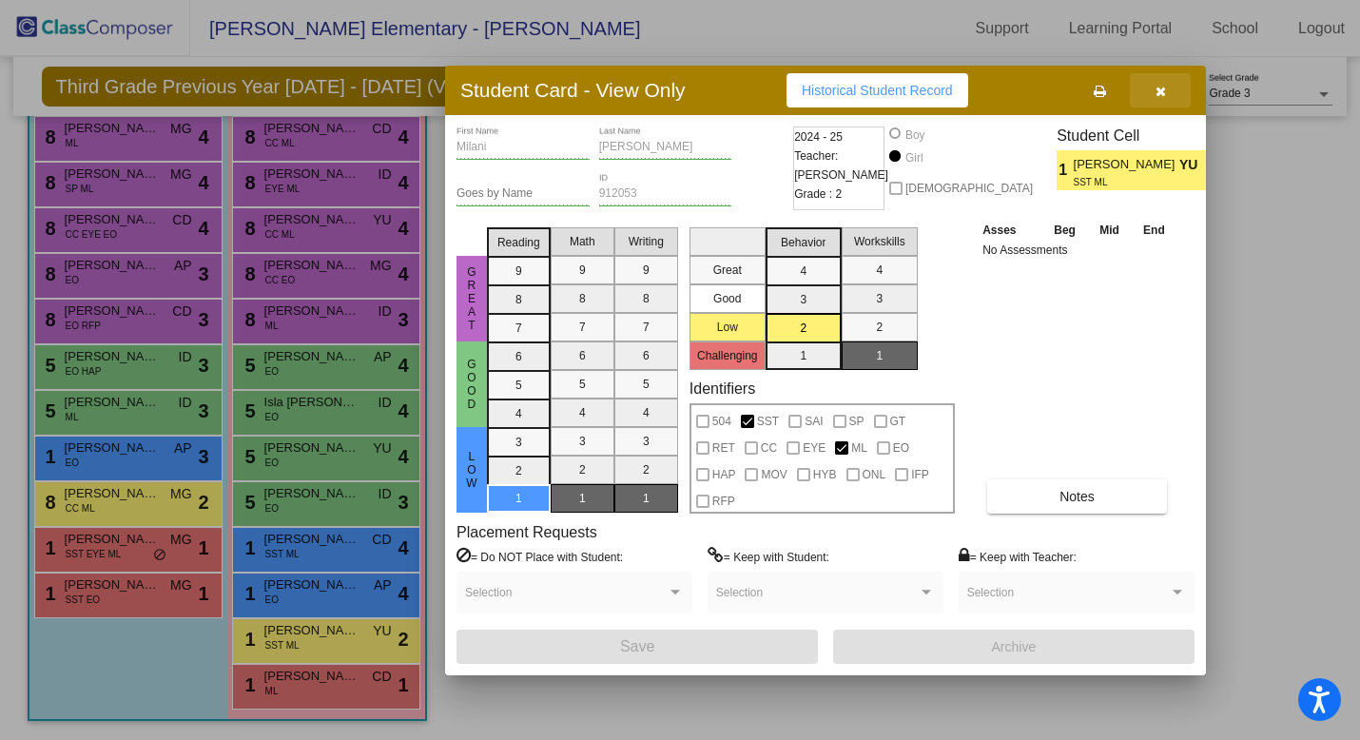
click at [1161, 88] on icon "button" at bounding box center [1161, 91] width 10 height 13
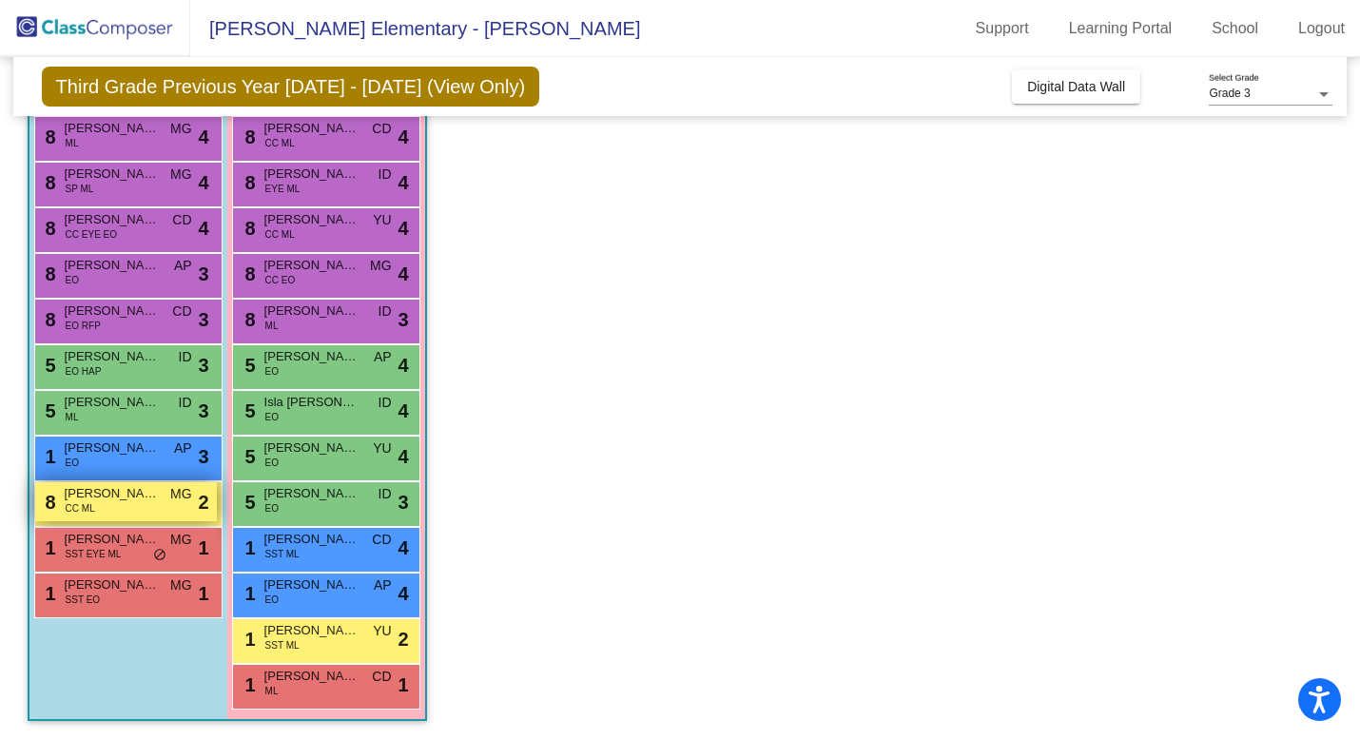
click at [114, 499] on span "Cesar Diego Campuzano" at bounding box center [112, 493] width 95 height 19
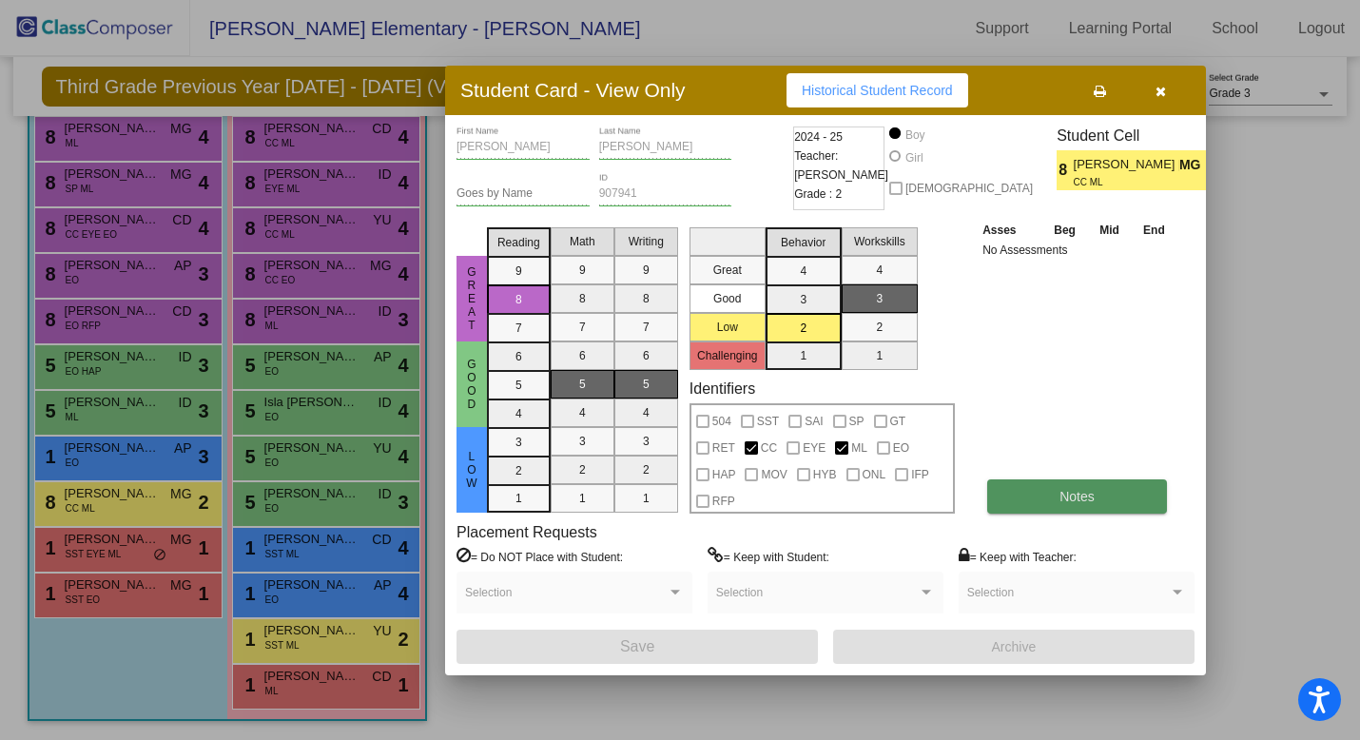
click at [1085, 499] on span "Notes" at bounding box center [1077, 496] width 35 height 15
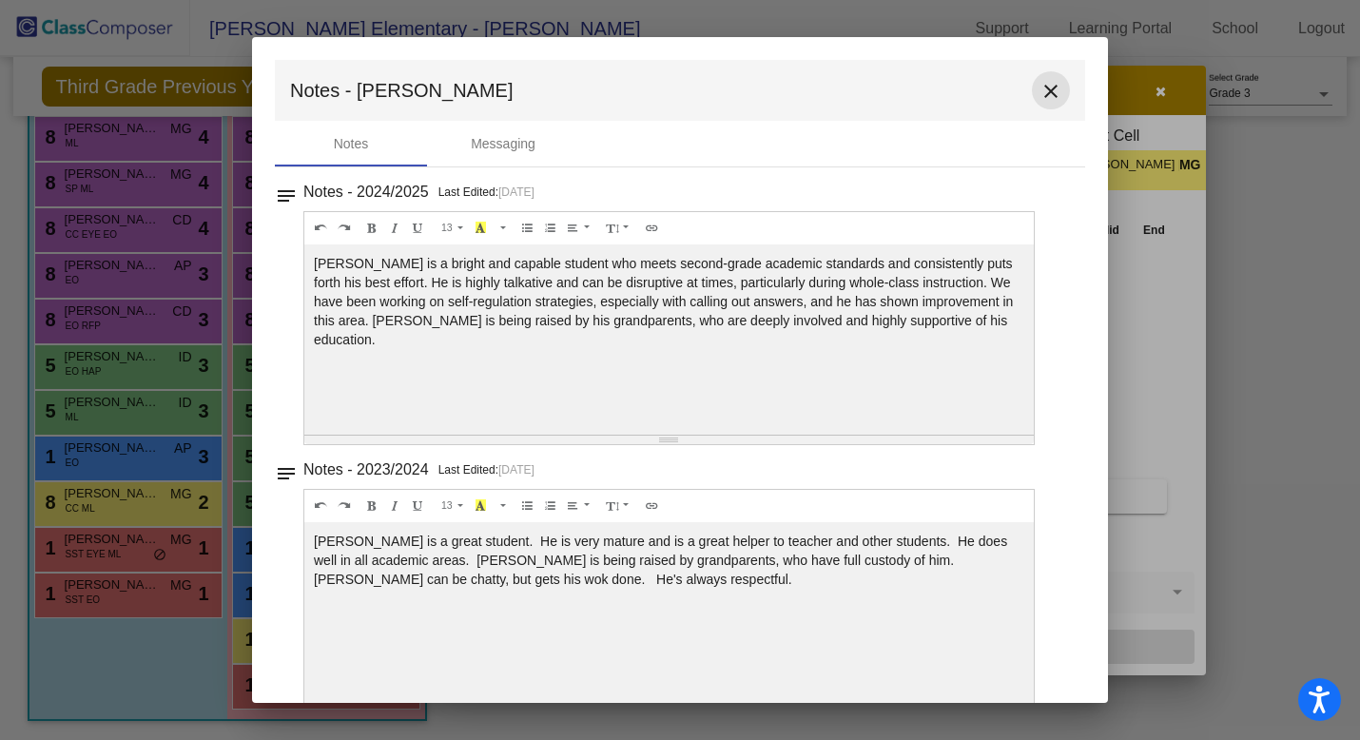
click at [1044, 95] on mat-icon "close" at bounding box center [1051, 91] width 23 height 23
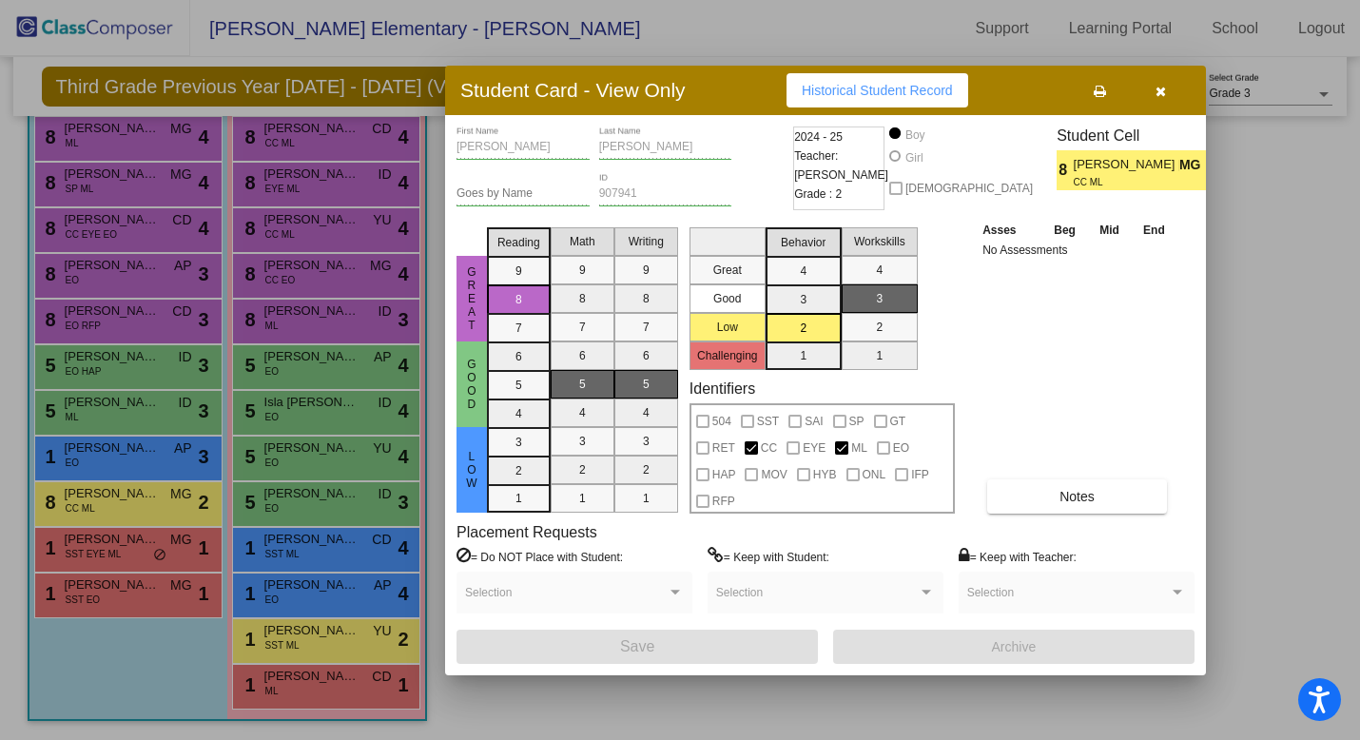
click at [1162, 93] on icon "button" at bounding box center [1161, 91] width 10 height 13
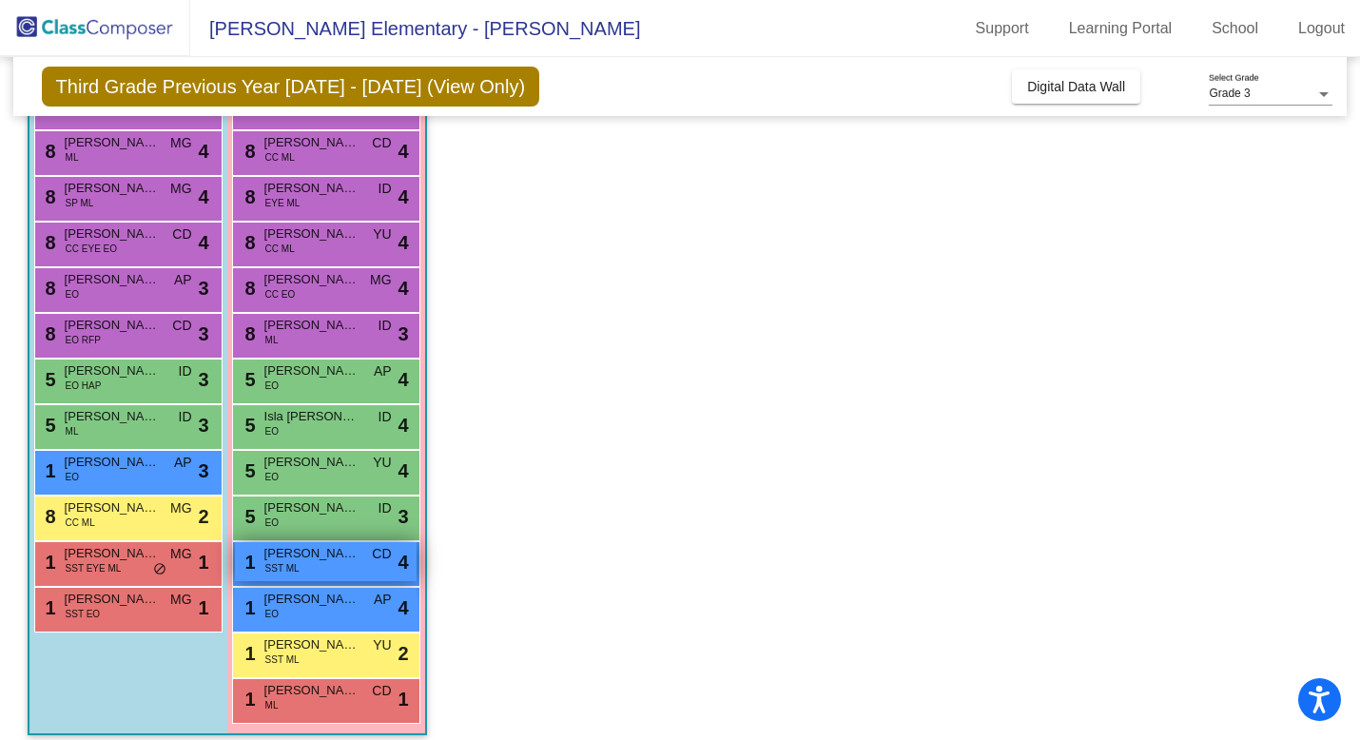
scroll to position [232, 0]
